Goal: Task Accomplishment & Management: Manage account settings

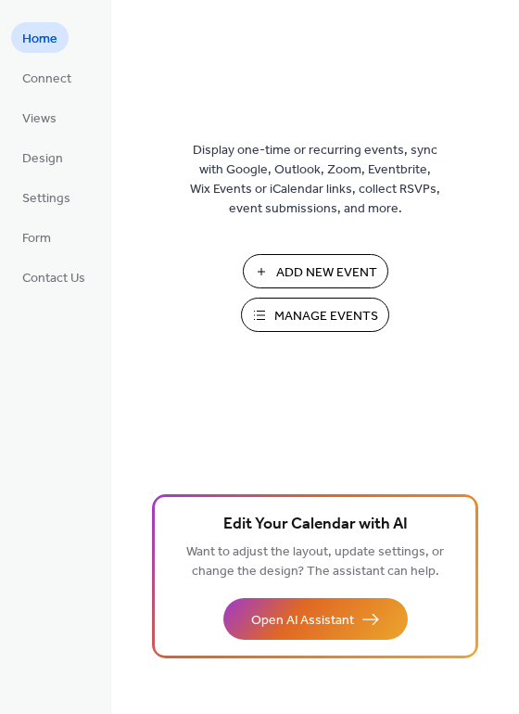
click at [317, 315] on span "Manage Events" at bounding box center [327, 316] width 104 height 19
click at [71, 89] on link "Connect" at bounding box center [46, 77] width 71 height 31
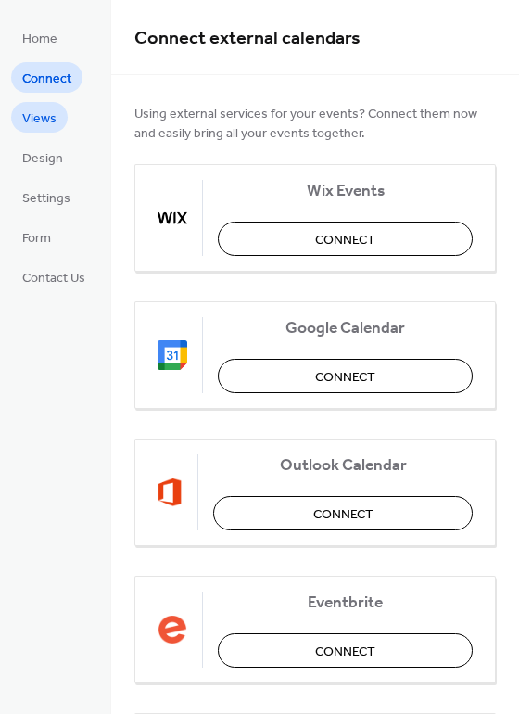
click at [58, 119] on link "Views" at bounding box center [39, 117] width 57 height 31
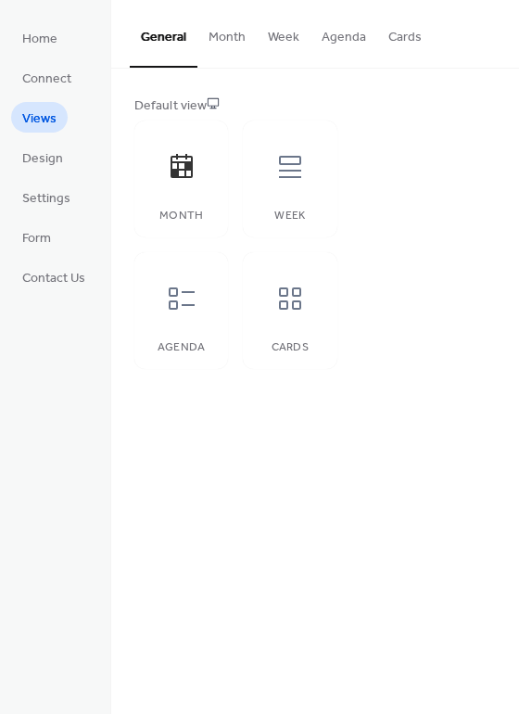
click at [229, 32] on button "Month" at bounding box center [227, 33] width 59 height 66
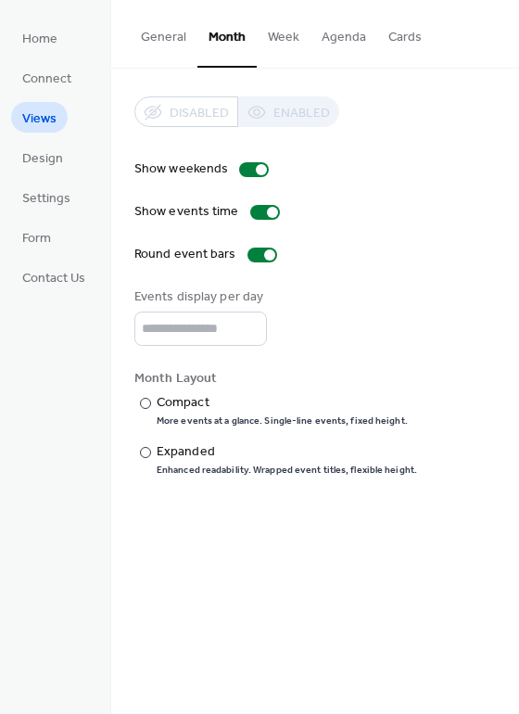
click at [281, 33] on button "Week" at bounding box center [284, 33] width 54 height 66
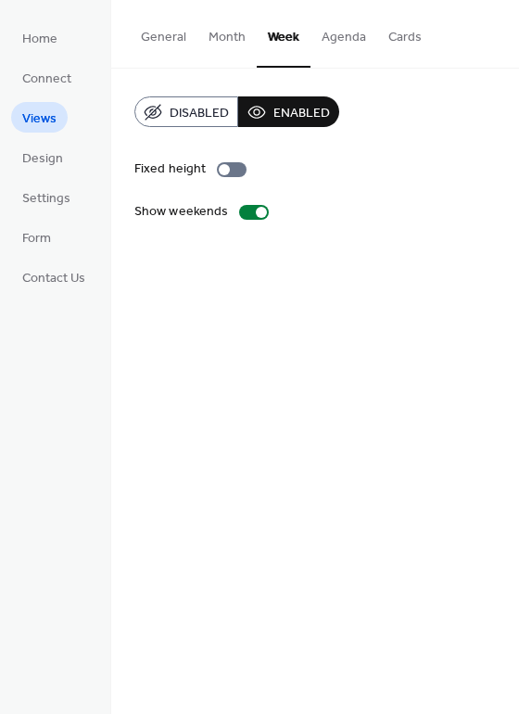
click at [152, 44] on button "General" at bounding box center [164, 33] width 68 height 66
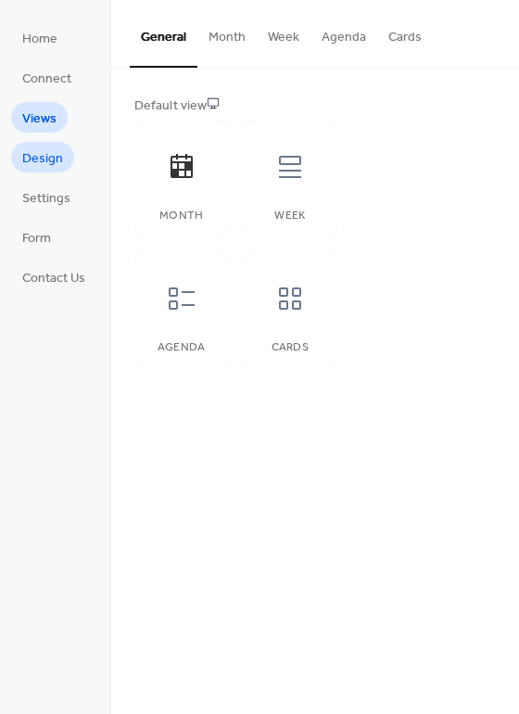
click at [46, 149] on span "Design" at bounding box center [42, 158] width 41 height 19
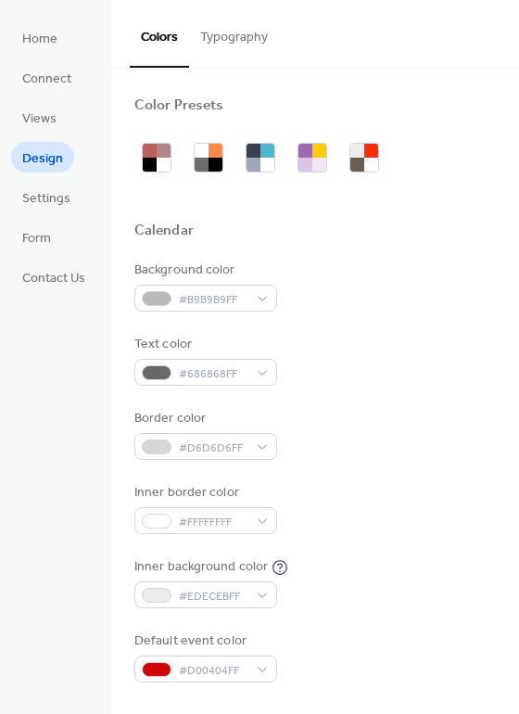
scroll to position [7, 0]
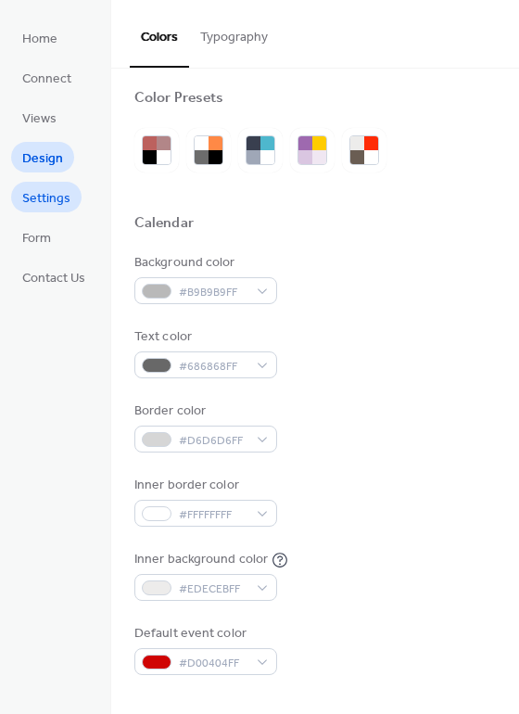
click at [50, 205] on span "Settings" at bounding box center [46, 198] width 48 height 19
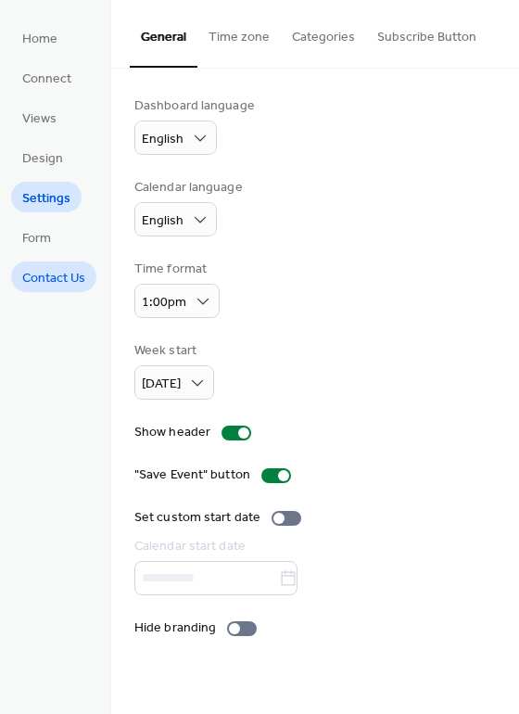
drag, startPoint x: 49, startPoint y: 233, endPoint x: 62, endPoint y: 273, distance: 41.9
click at [49, 233] on span "Form" at bounding box center [36, 238] width 29 height 19
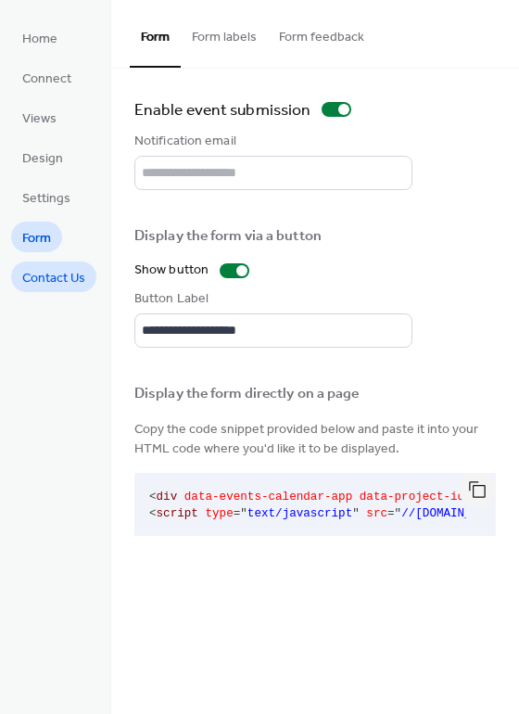
click at [62, 275] on span "Contact Us" at bounding box center [53, 278] width 63 height 19
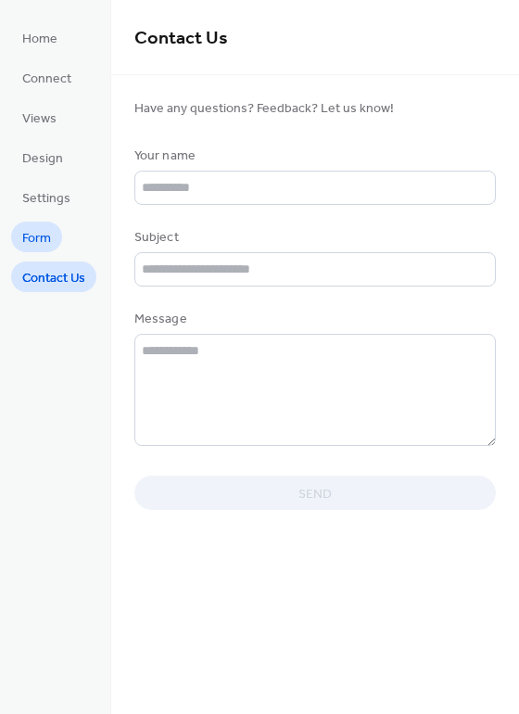
click at [39, 245] on span "Form" at bounding box center [36, 238] width 29 height 19
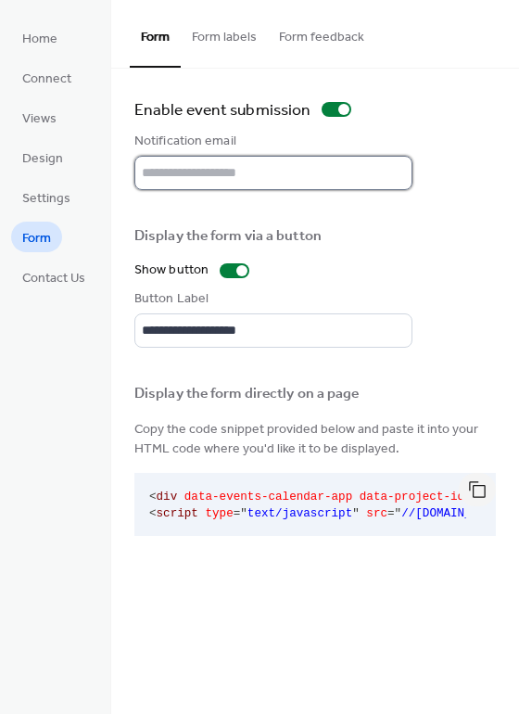
click at [193, 167] on input "text" at bounding box center [273, 173] width 278 height 34
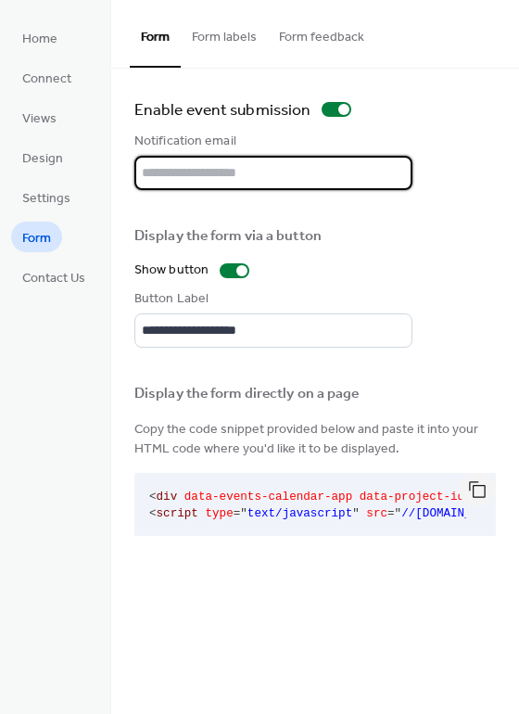
type input "**********"
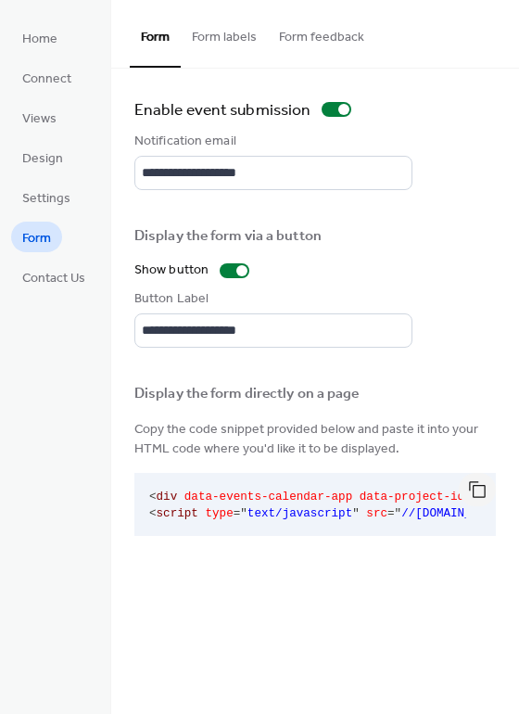
click at [334, 215] on div "Display the form via a button" at bounding box center [273, 232] width 278 height 38
click at [324, 42] on button "Form feedback" at bounding box center [322, 33] width 108 height 66
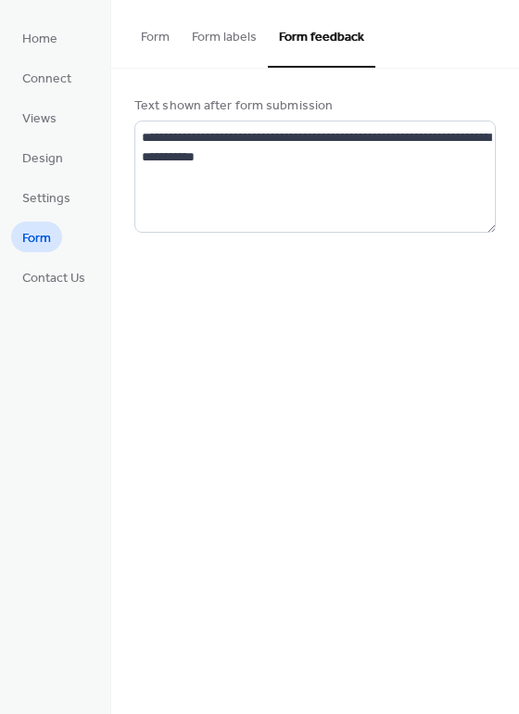
click at [223, 33] on button "Form labels" at bounding box center [224, 33] width 87 height 66
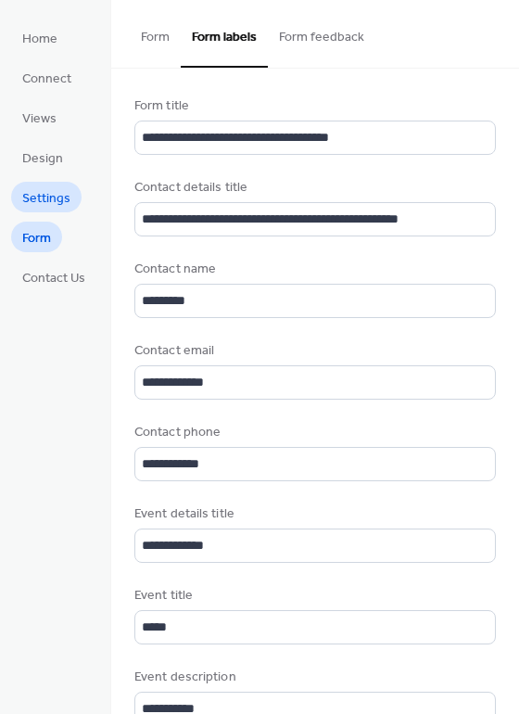
click at [40, 202] on span "Settings" at bounding box center [46, 198] width 48 height 19
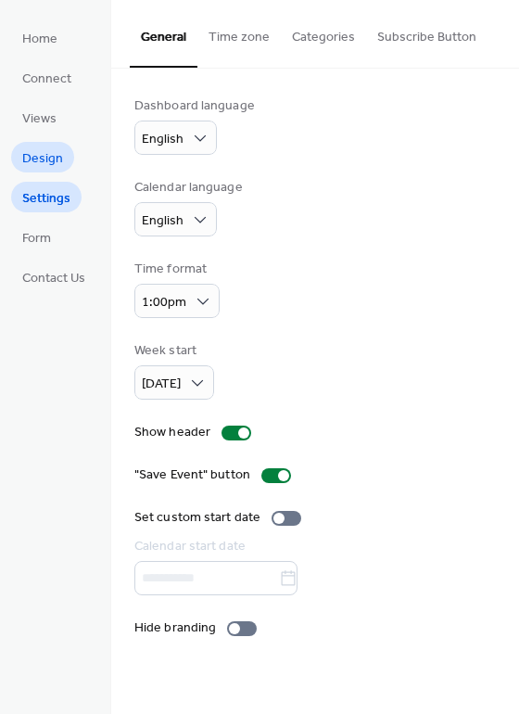
click at [42, 156] on span "Design" at bounding box center [42, 158] width 41 height 19
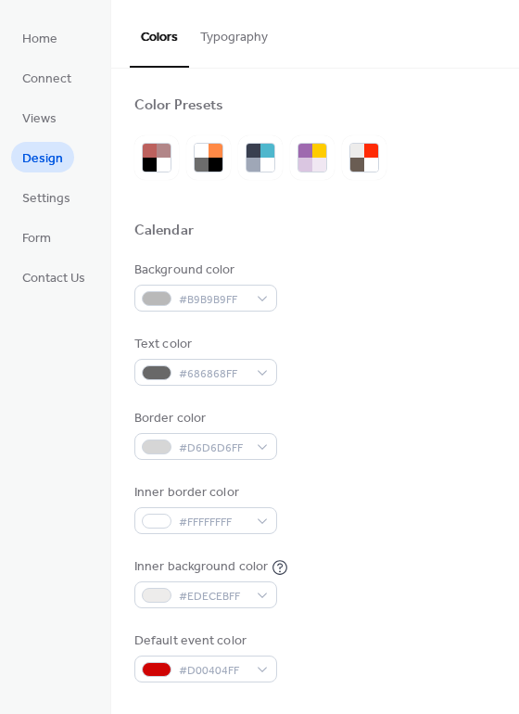
click at [258, 33] on button "Typography" at bounding box center [234, 33] width 90 height 66
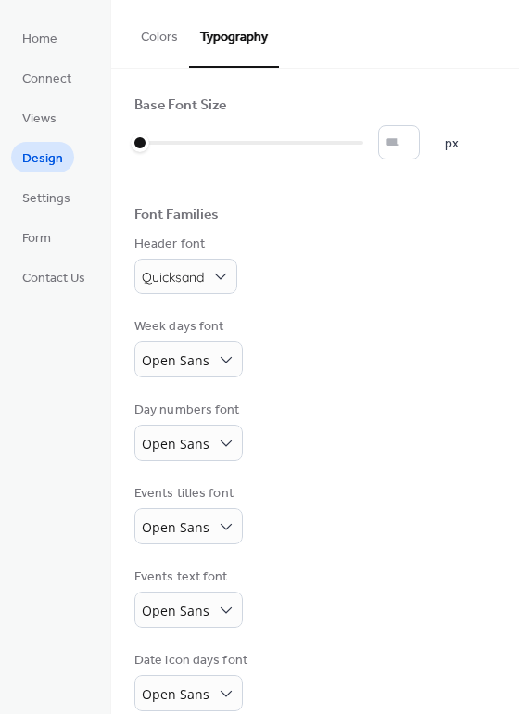
click at [159, 35] on button "Colors" at bounding box center [159, 33] width 59 height 66
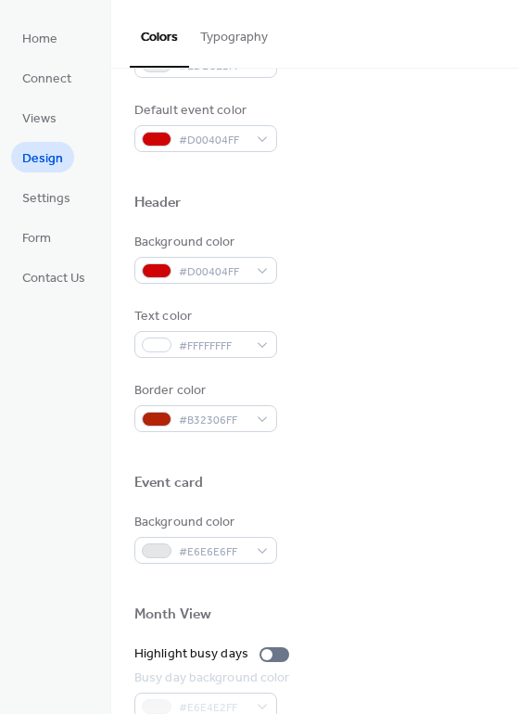
scroll to position [794, 0]
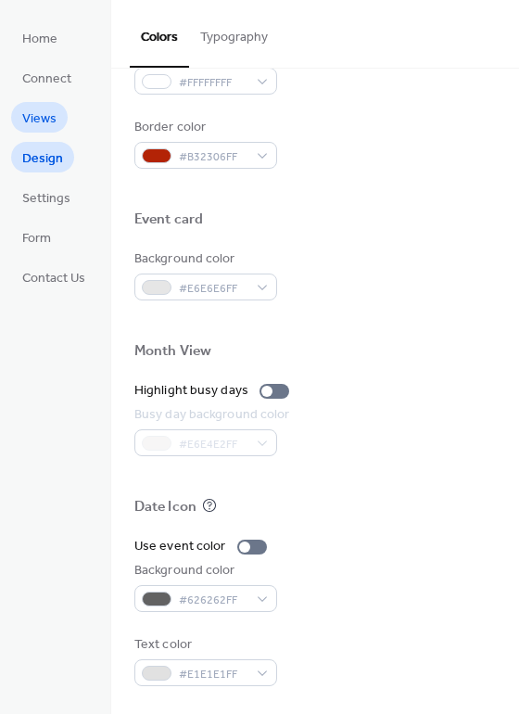
click at [26, 116] on span "Views" at bounding box center [39, 118] width 34 height 19
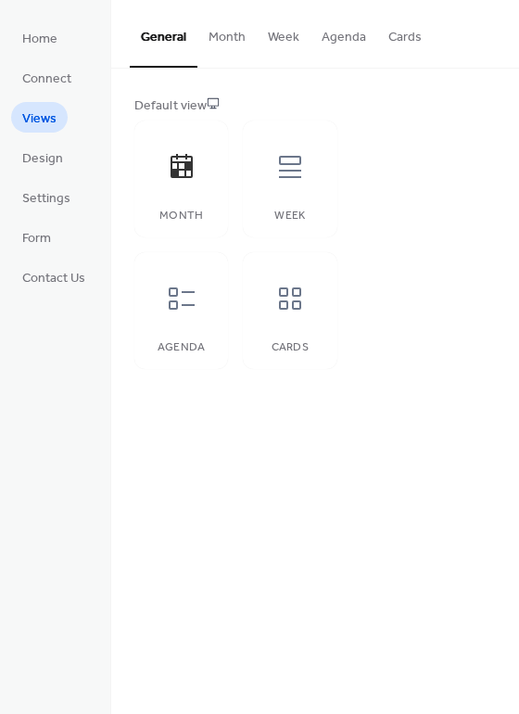
click at [410, 42] on button "Cards" at bounding box center [405, 33] width 56 height 66
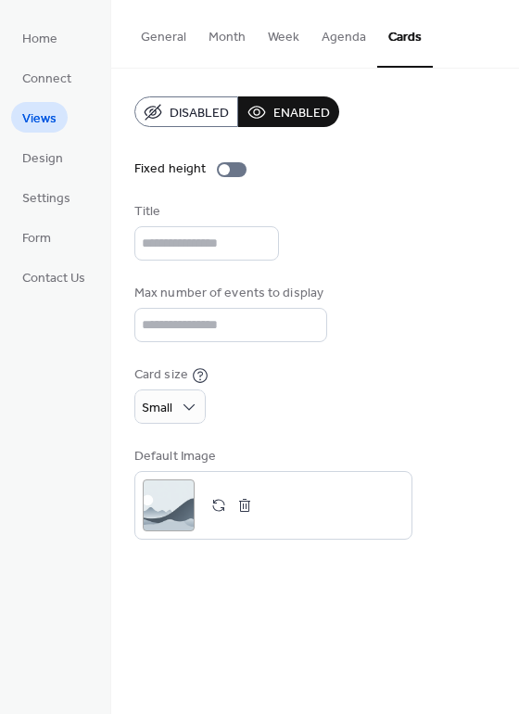
click at [153, 26] on button "General" at bounding box center [164, 33] width 68 height 66
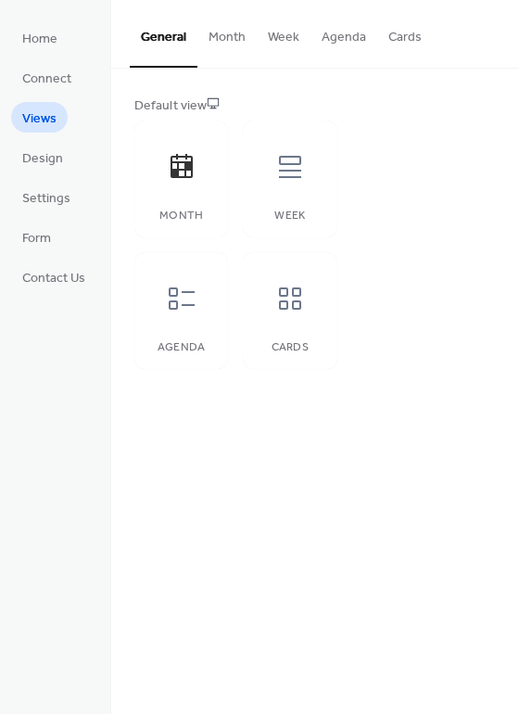
click at [220, 36] on button "Month" at bounding box center [227, 33] width 59 height 66
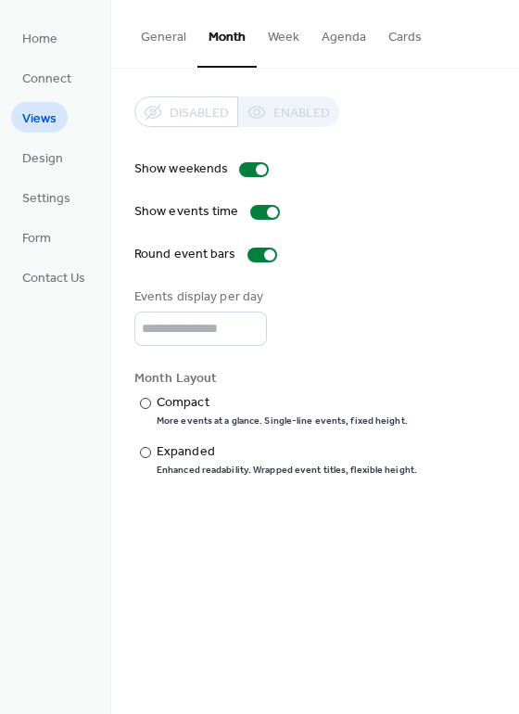
click at [167, 41] on button "General" at bounding box center [164, 33] width 68 height 66
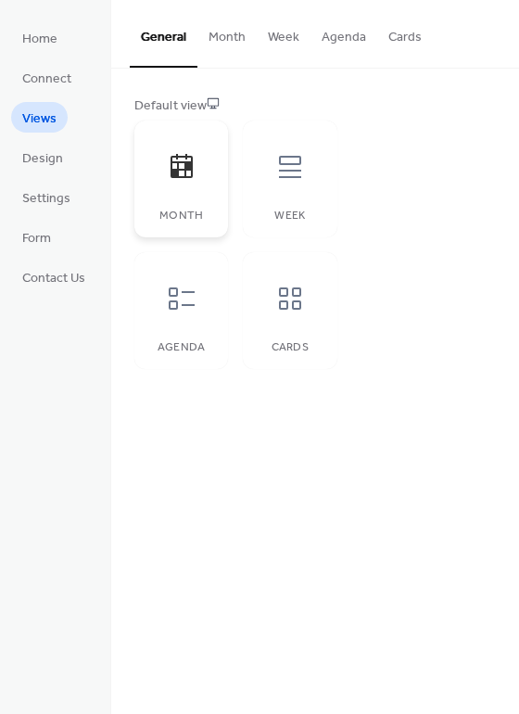
click at [202, 194] on div at bounding box center [182, 167] width 56 height 56
click at [225, 34] on button "Month" at bounding box center [227, 33] width 59 height 66
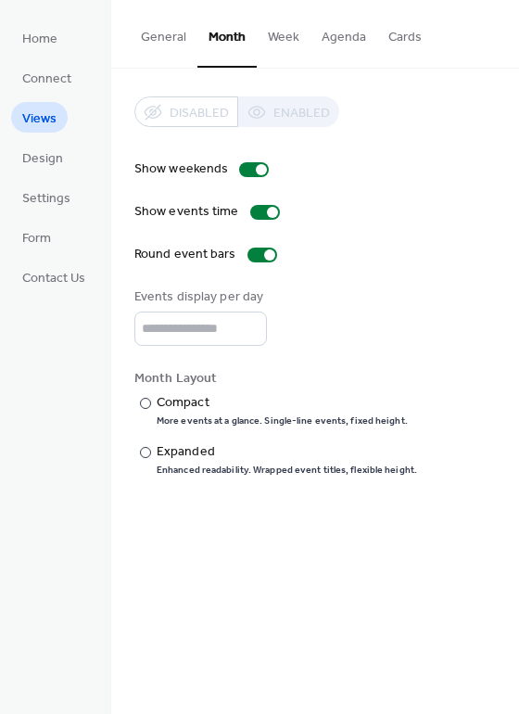
click at [161, 41] on button "General" at bounding box center [164, 33] width 68 height 66
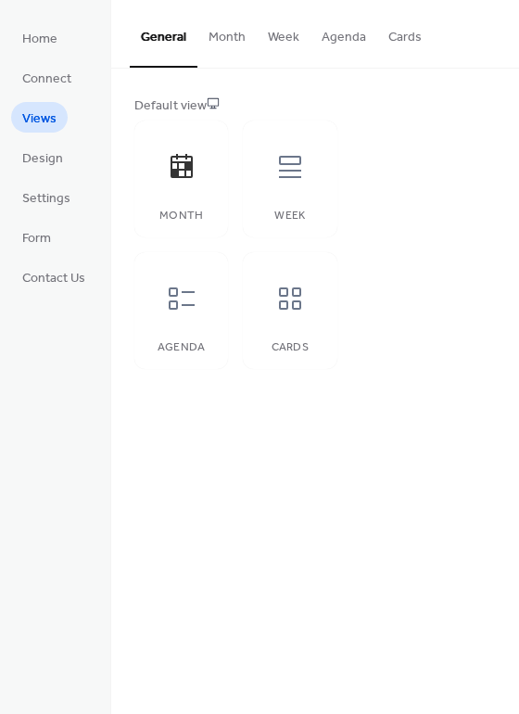
click at [231, 32] on button "Month" at bounding box center [227, 33] width 59 height 66
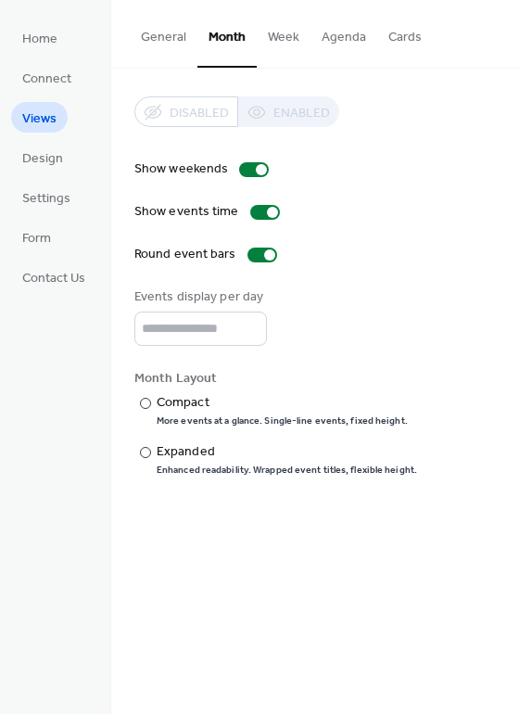
click at [289, 34] on button "Week" at bounding box center [284, 33] width 54 height 66
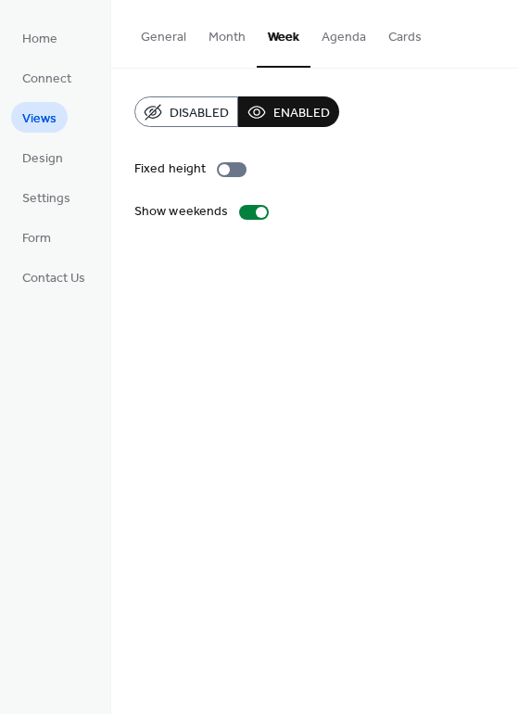
click at [163, 32] on button "General" at bounding box center [164, 33] width 68 height 66
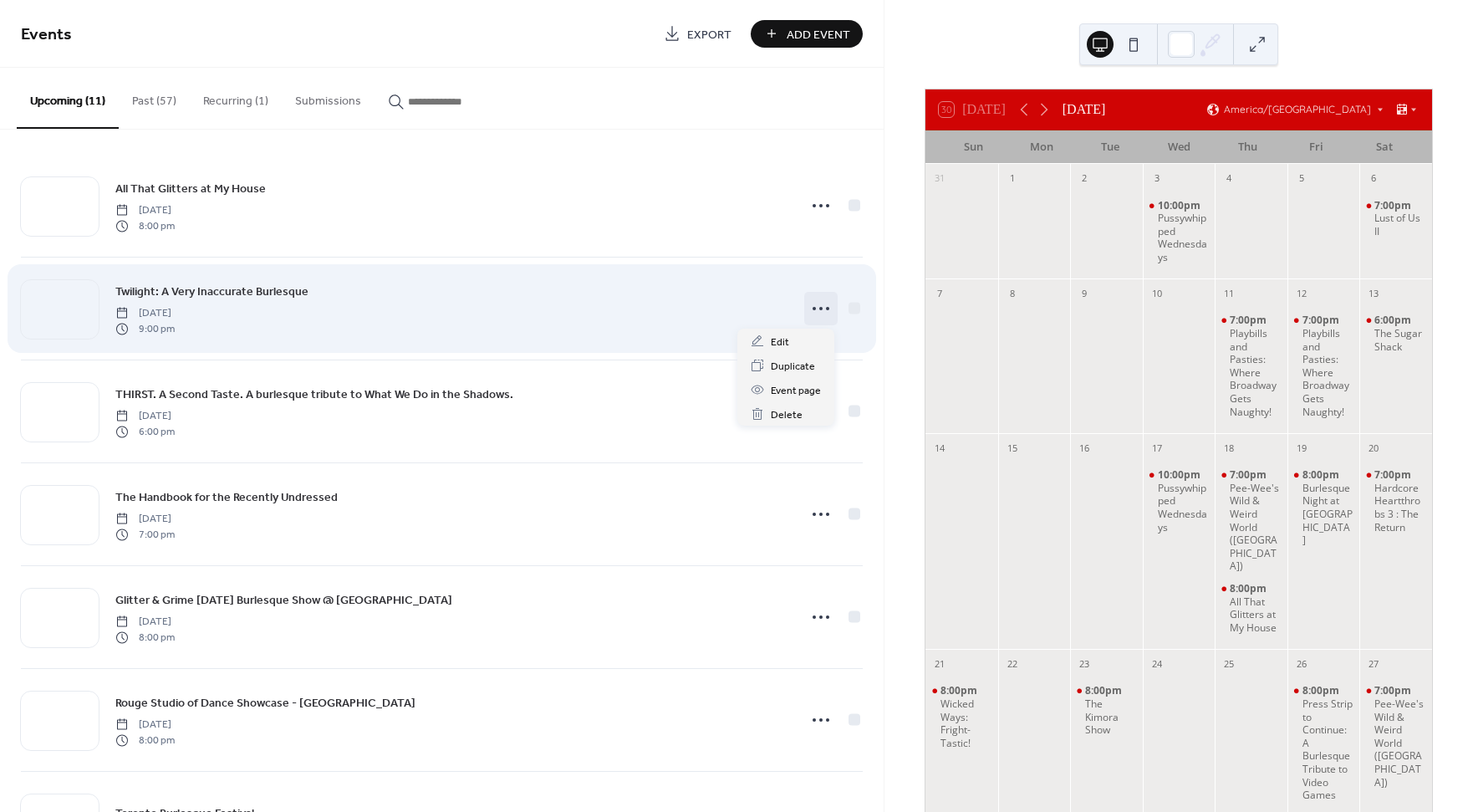
click at [815, 306] on icon at bounding box center [821, 308] width 27 height 27
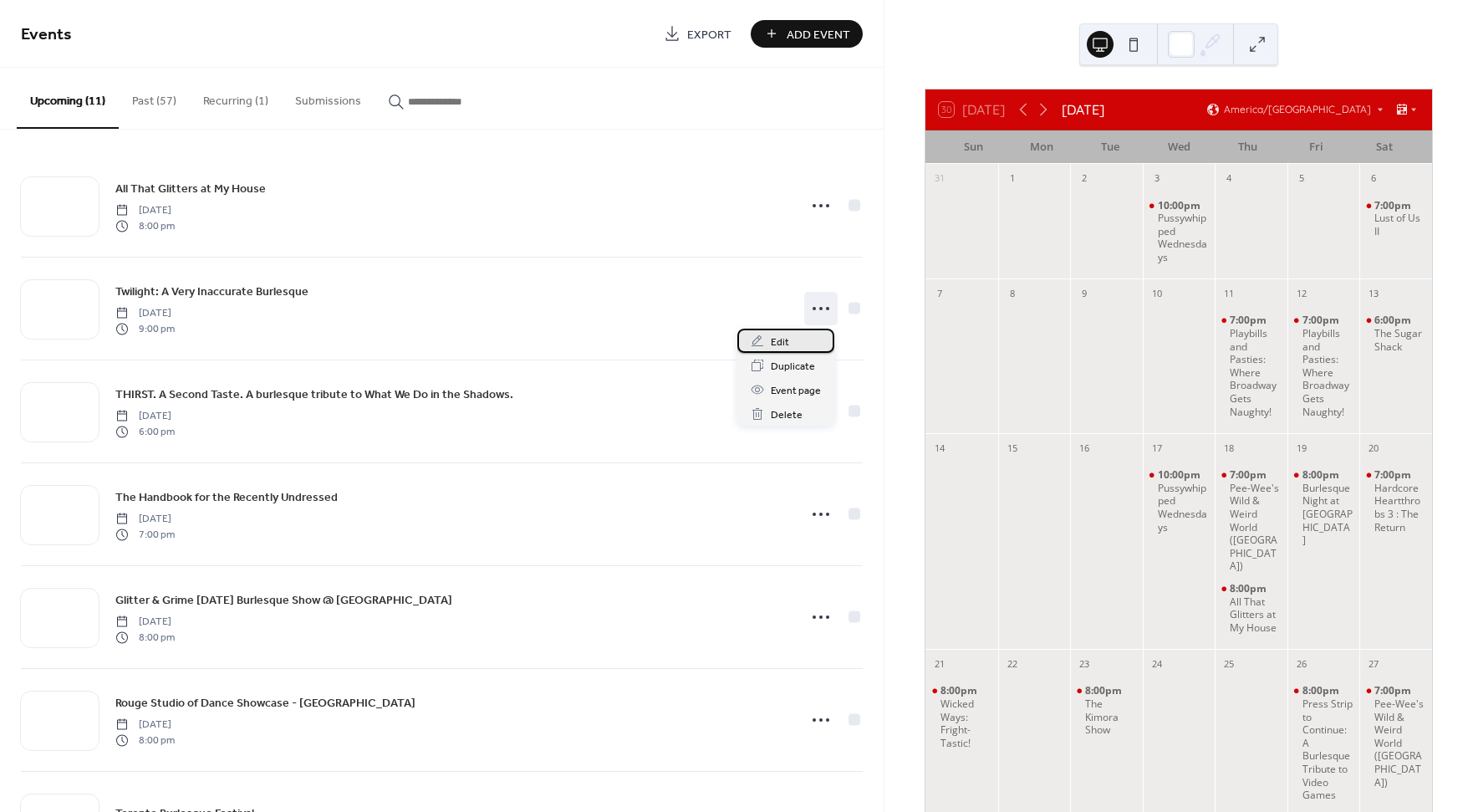
click at [780, 342] on span "Edit" at bounding box center [780, 342] width 18 height 17
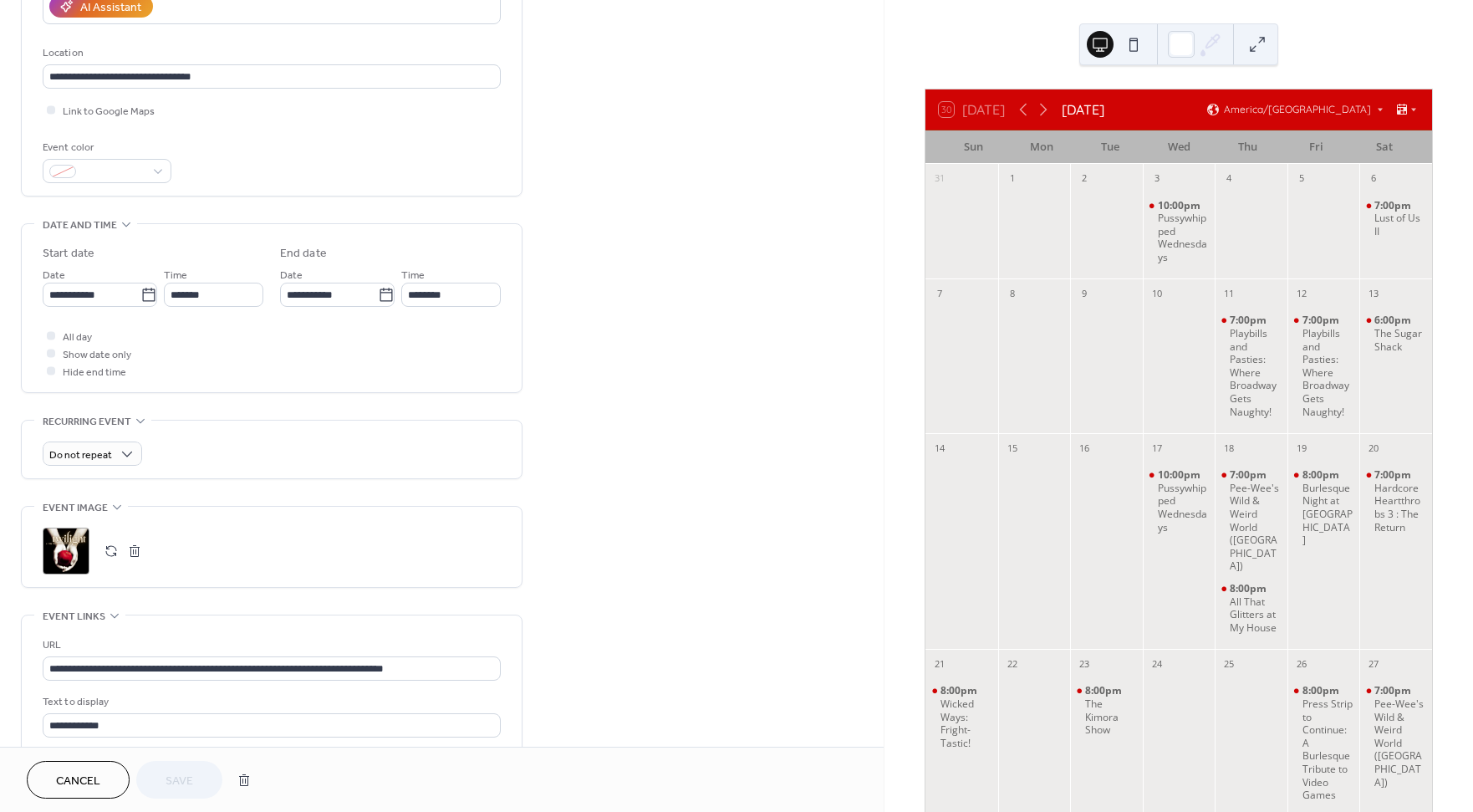
scroll to position [330, 0]
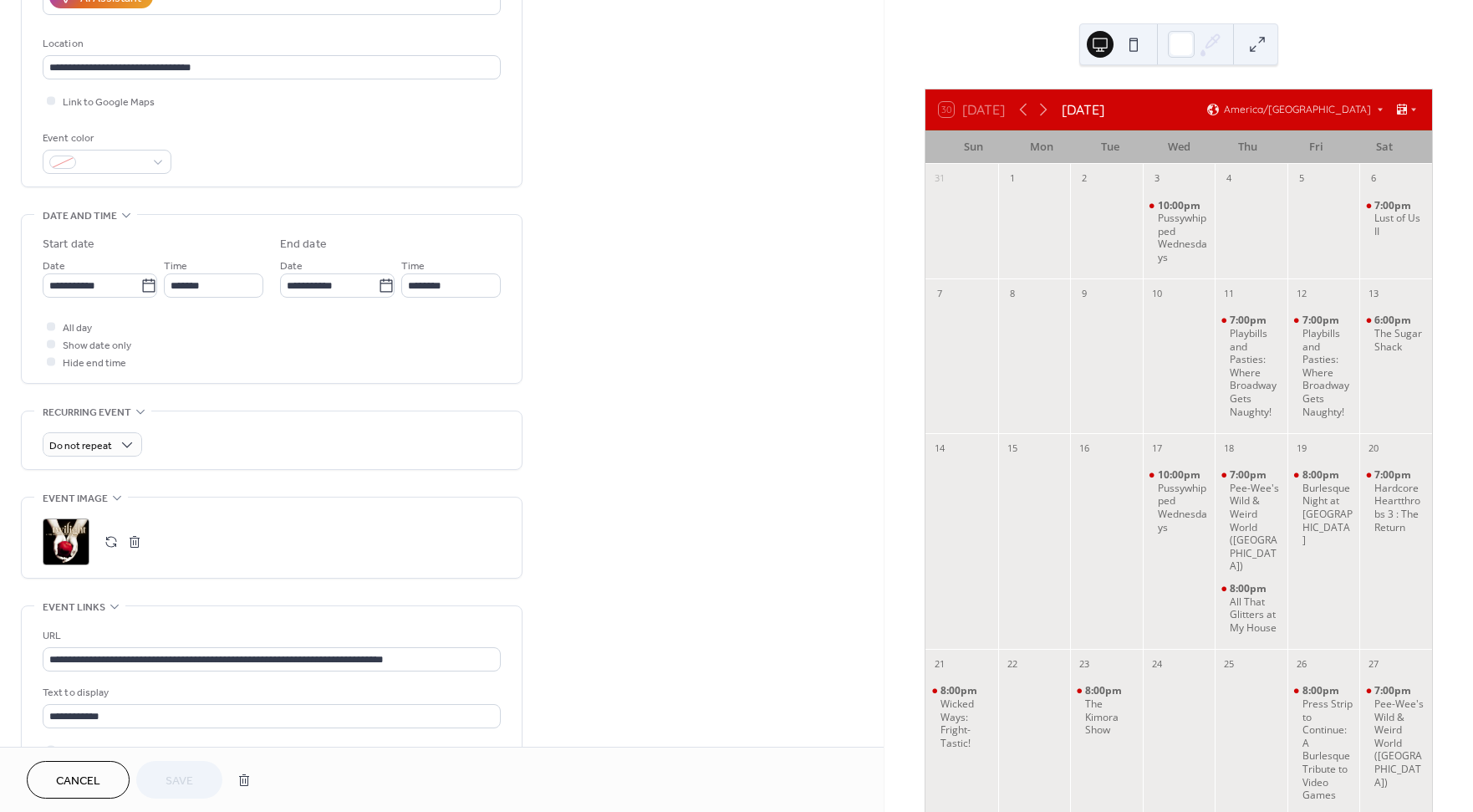
click at [107, 542] on button "button" at bounding box center [111, 542] width 23 height 23
click at [183, 783] on span "Save" at bounding box center [179, 780] width 28 height 17
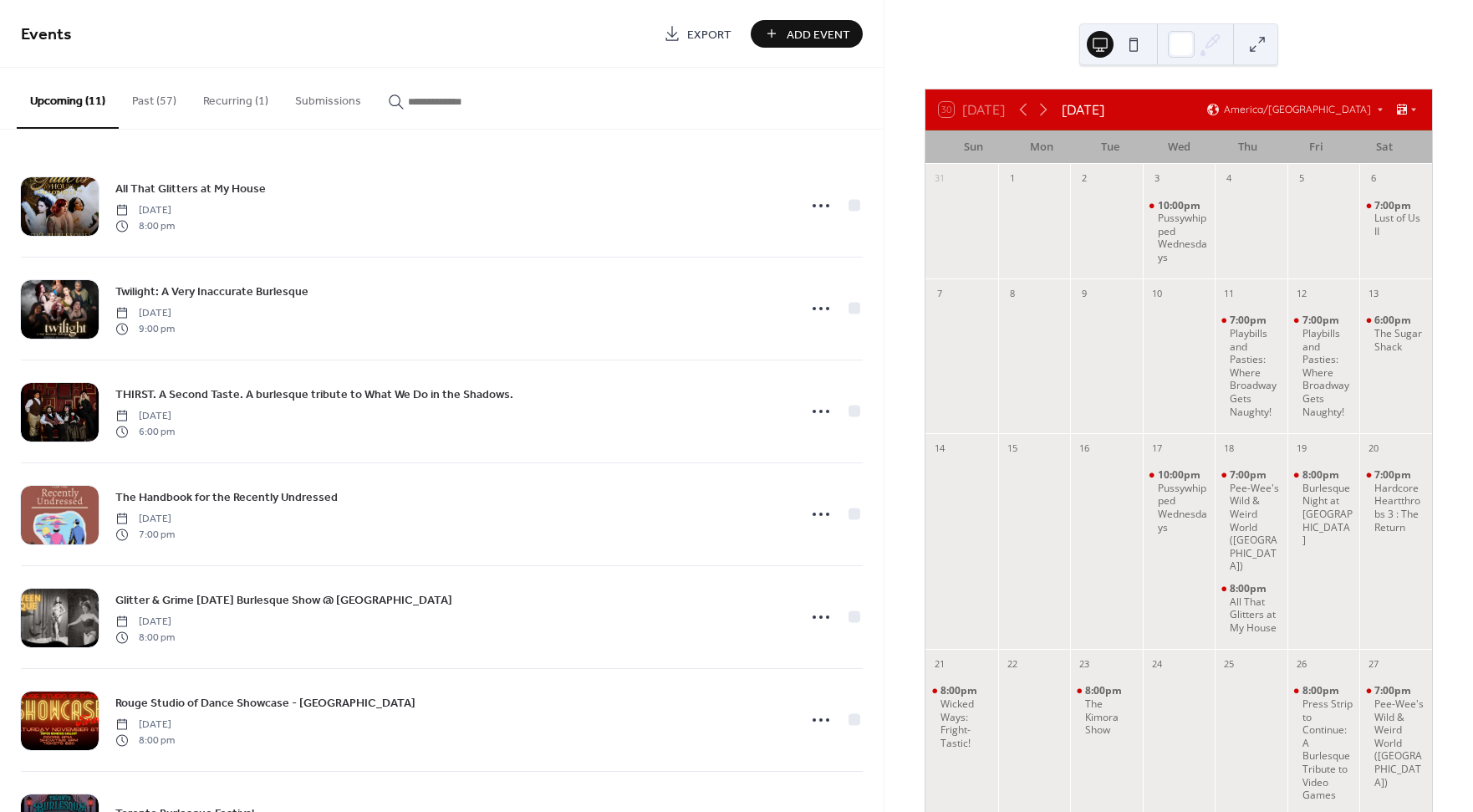
click at [306, 101] on button "Submissions" at bounding box center [328, 97] width 93 height 59
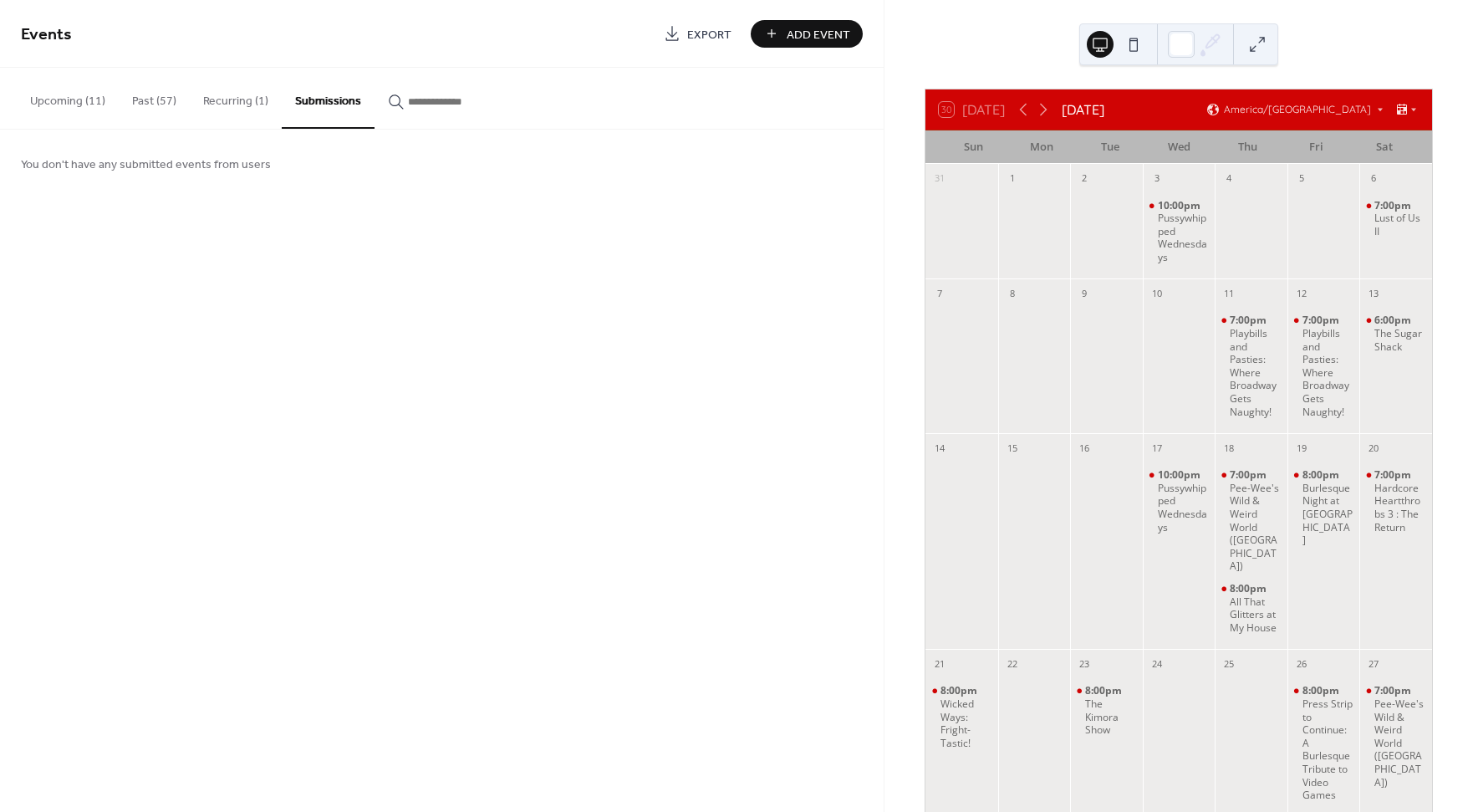
click at [244, 100] on button "Recurring (1)" at bounding box center [236, 97] width 92 height 59
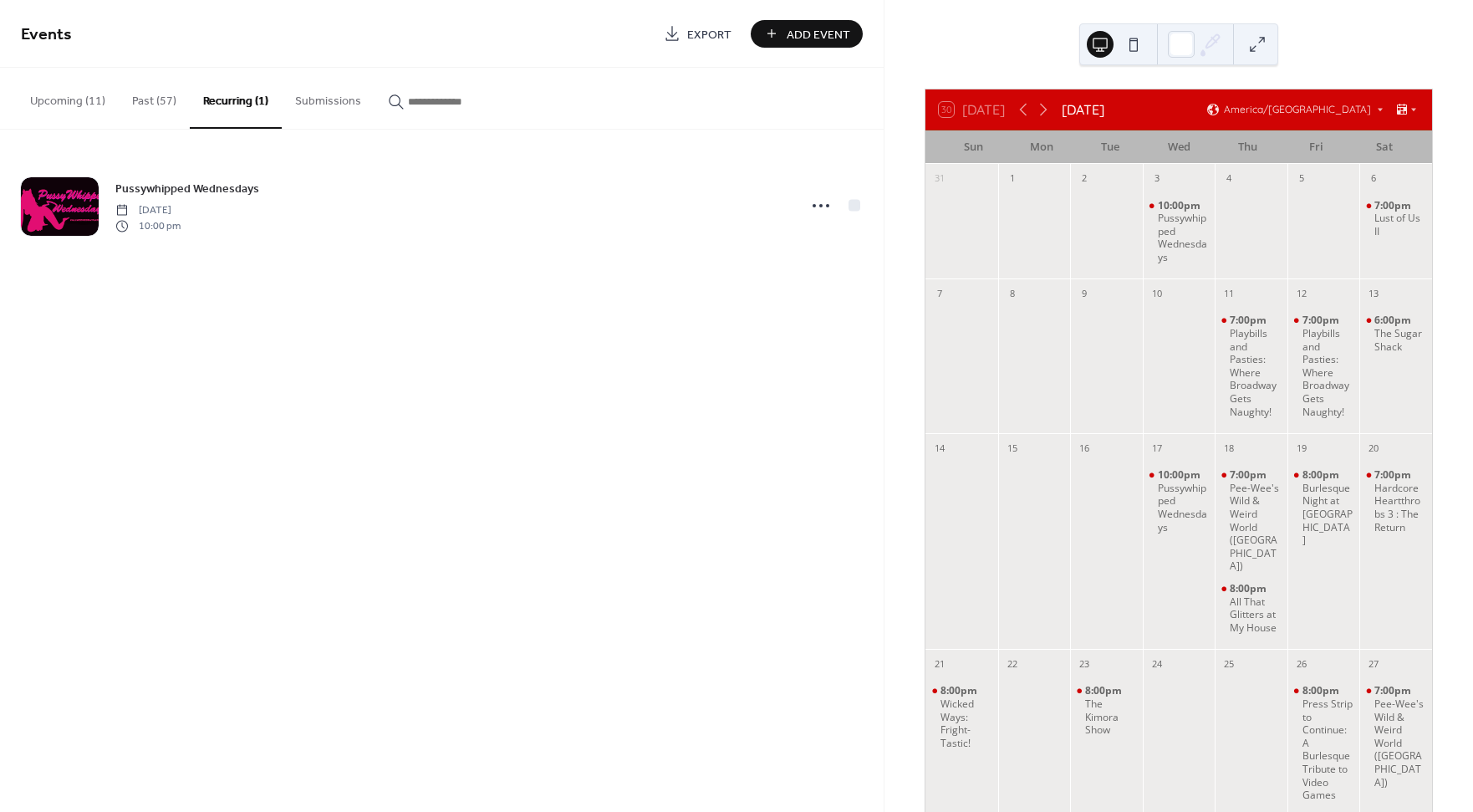
click at [159, 101] on button "Past (57)" at bounding box center [154, 97] width 71 height 59
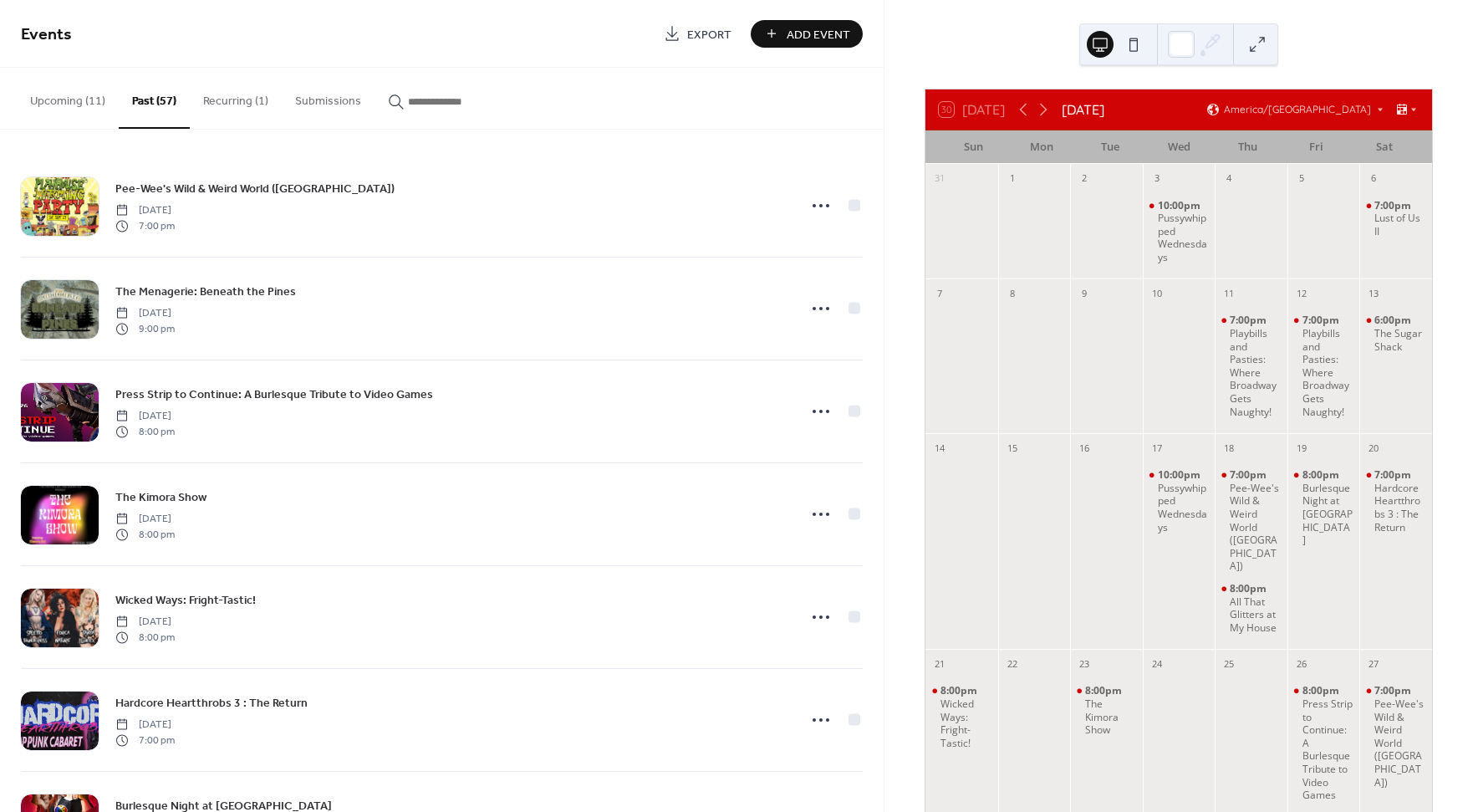
click at [76, 105] on button "Upcoming (11)" at bounding box center [68, 97] width 102 height 59
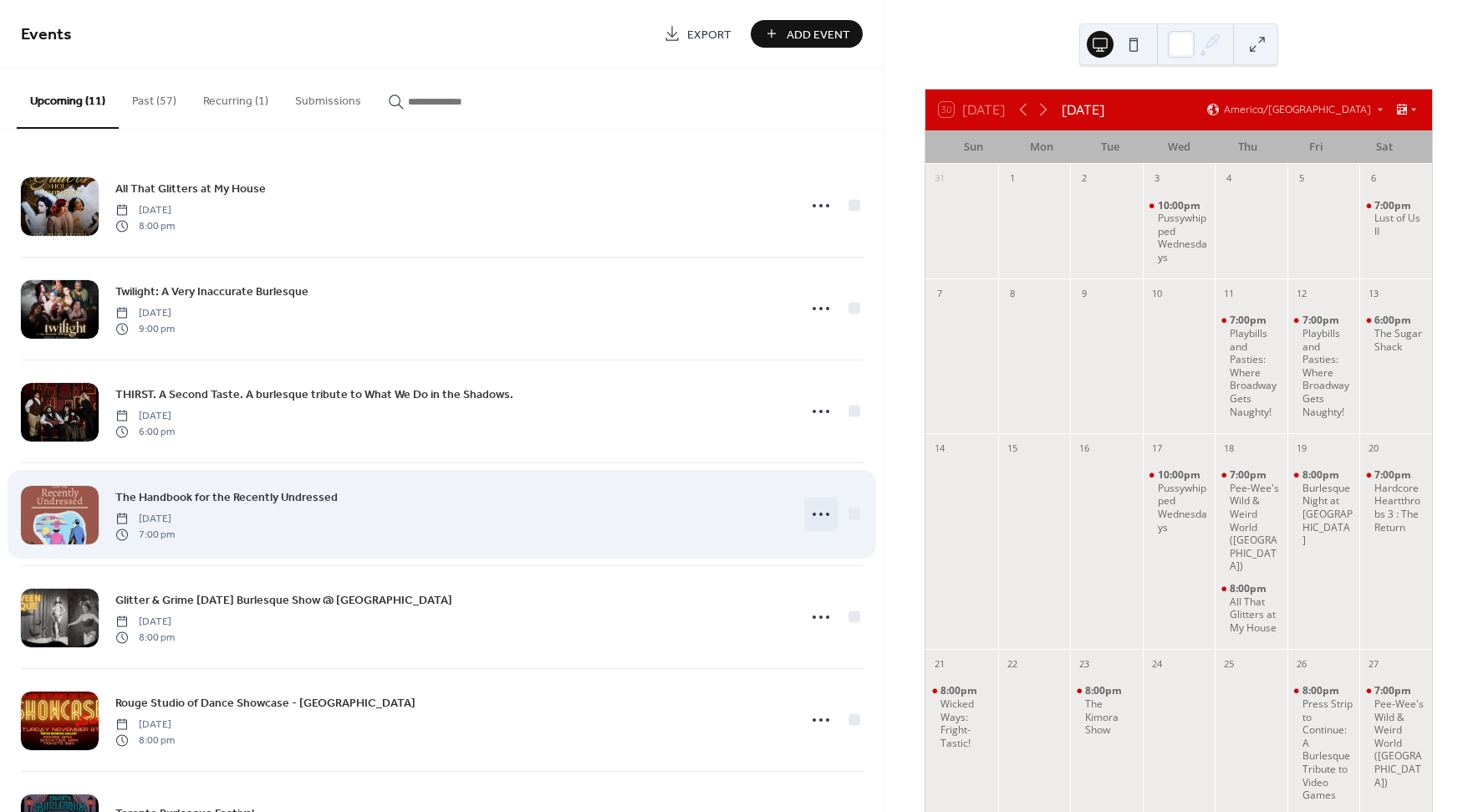
click at [826, 514] on circle at bounding box center [828, 515] width 4 height 4
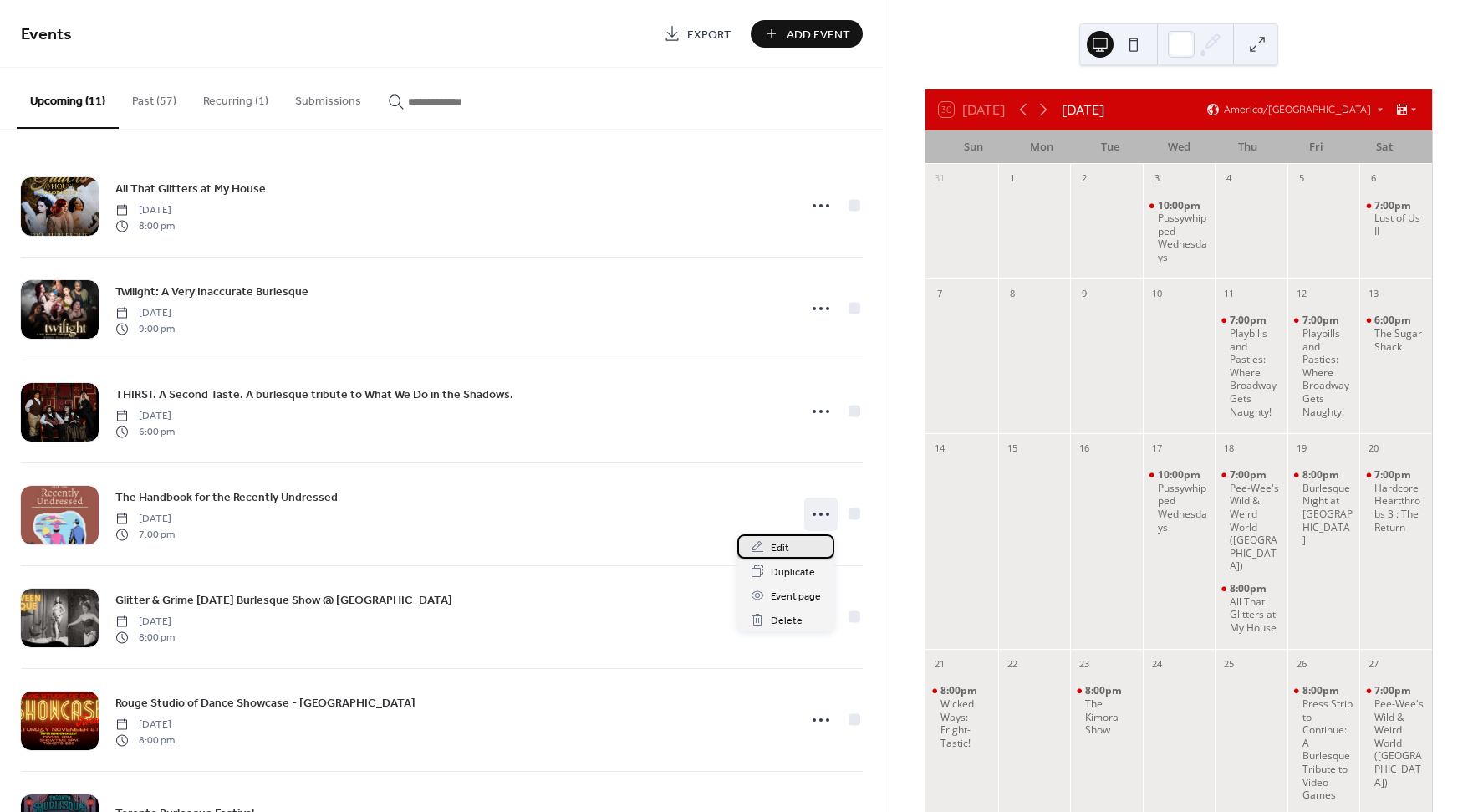
click at [810, 552] on div "Edit" at bounding box center [786, 546] width 97 height 24
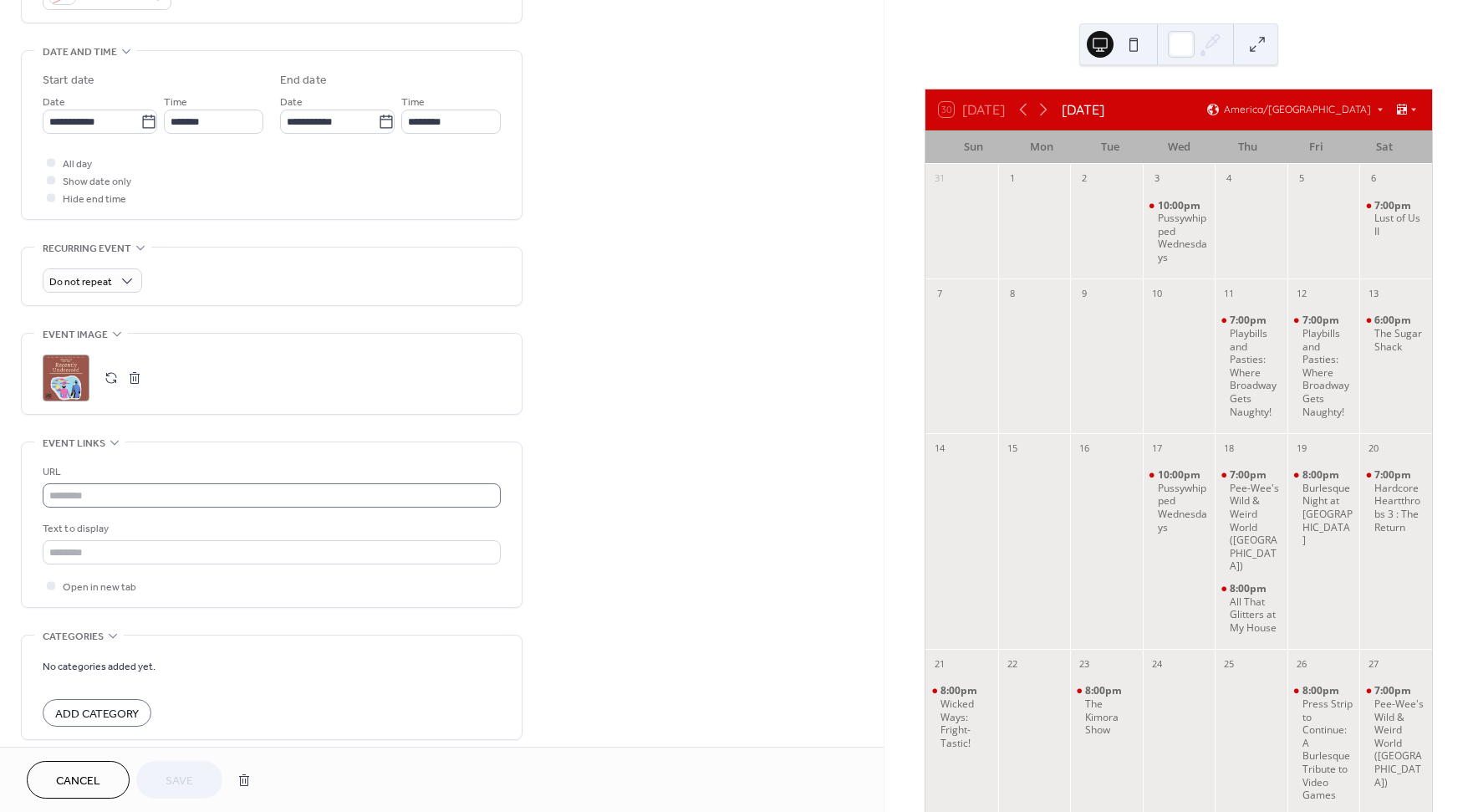
scroll to position [529, 0]
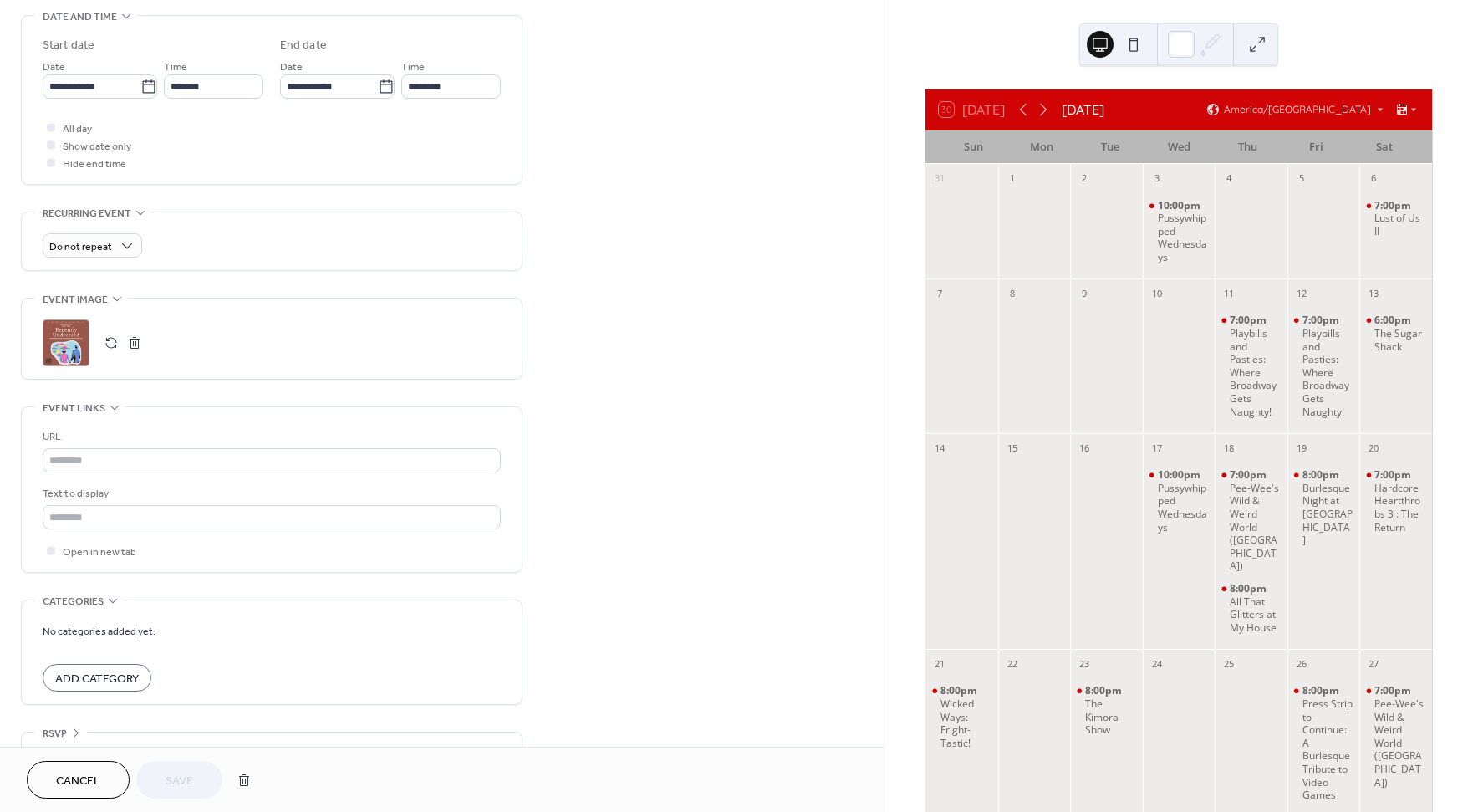
click at [111, 334] on button "button" at bounding box center [111, 342] width 23 height 23
click at [190, 778] on span "Save" at bounding box center [179, 780] width 28 height 17
